Goal: Task Accomplishment & Management: Manage account settings

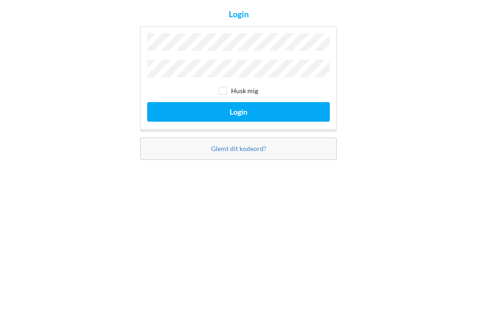
scroll to position [30, 0]
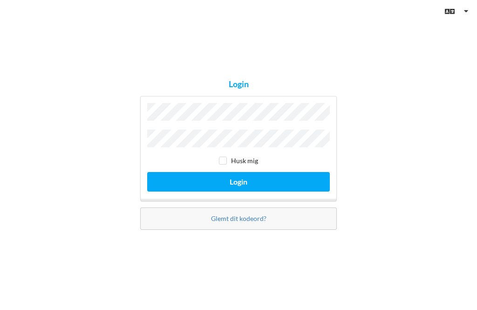
click at [240, 172] on button "Login" at bounding box center [238, 181] width 183 height 19
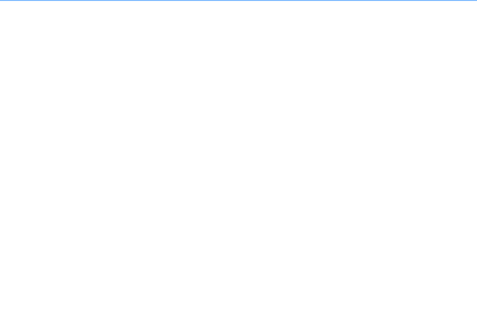
scroll to position [5, 0]
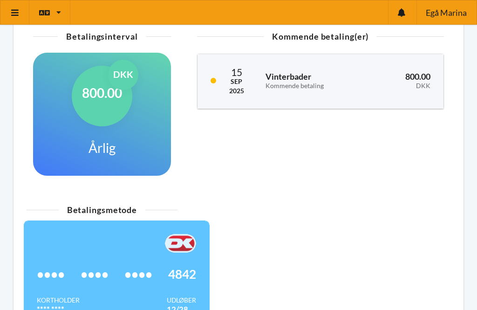
scroll to position [189, 0]
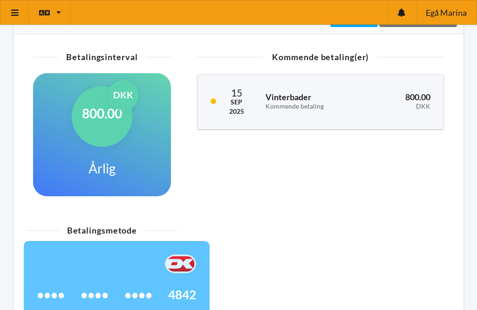
click at [11, 8] on icon at bounding box center [15, 12] width 10 height 8
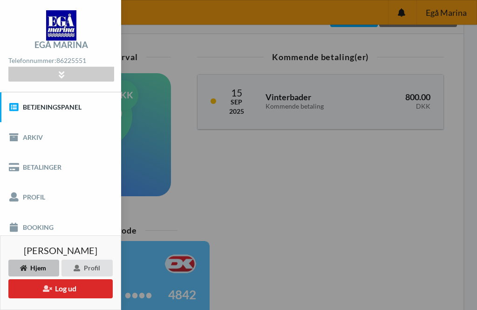
click at [41, 170] on link "Betalinger" at bounding box center [60, 167] width 121 height 30
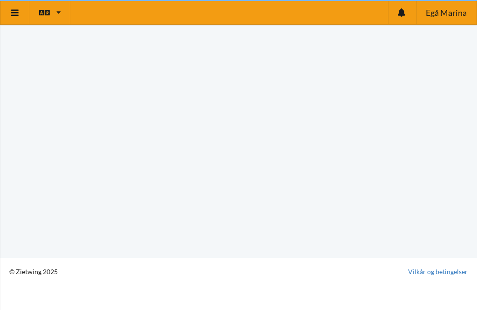
scroll to position [5, 0]
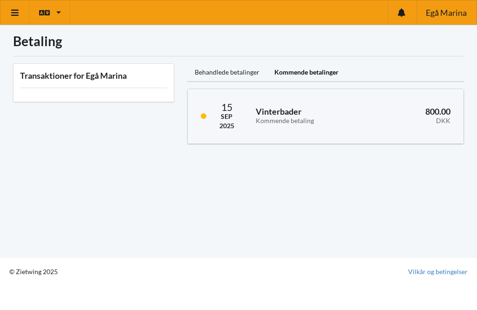
click at [211, 65] on div "Behandlede betalinger" at bounding box center [227, 72] width 80 height 19
click at [304, 70] on div "Kommende betalinger" at bounding box center [306, 72] width 79 height 19
click at [14, 10] on icon at bounding box center [15, 12] width 10 height 8
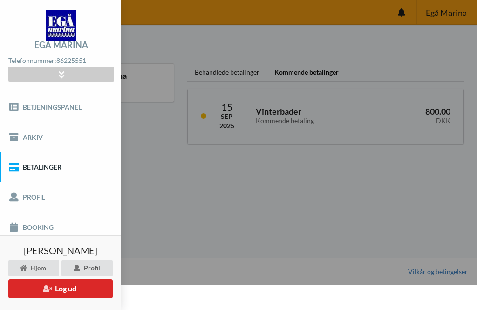
click at [58, 295] on button "Log ud" at bounding box center [60, 288] width 104 height 19
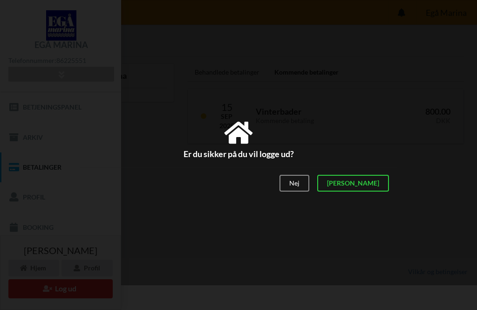
click at [380, 187] on div "[PERSON_NAME]" at bounding box center [353, 183] width 72 height 17
